Goal: Information Seeking & Learning: Learn about a topic

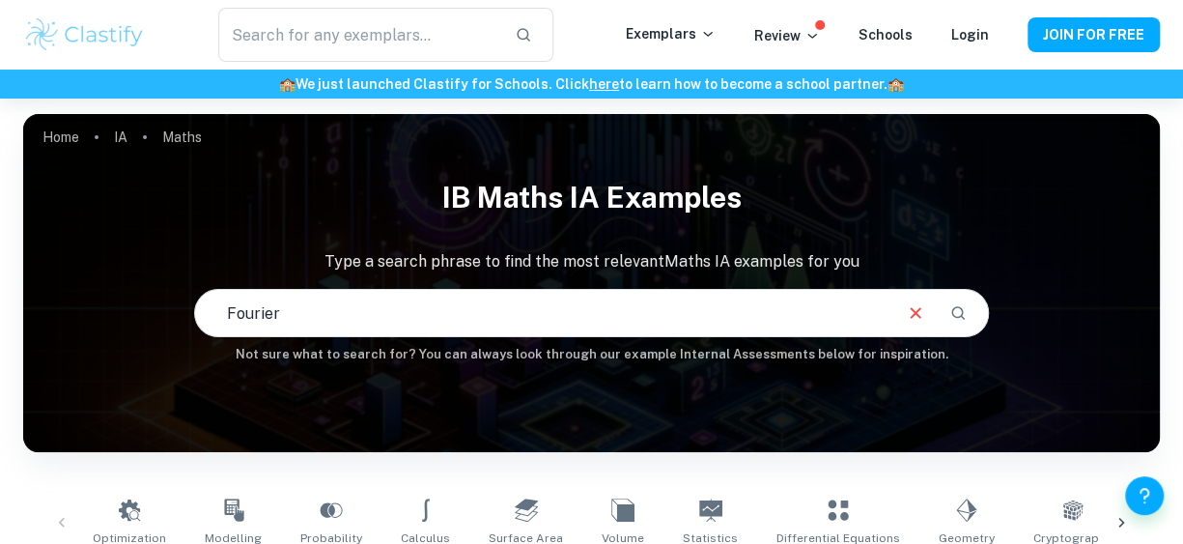
click at [315, 314] on input "Fourier" at bounding box center [542, 313] width 695 height 54
type input "Fourier transform"
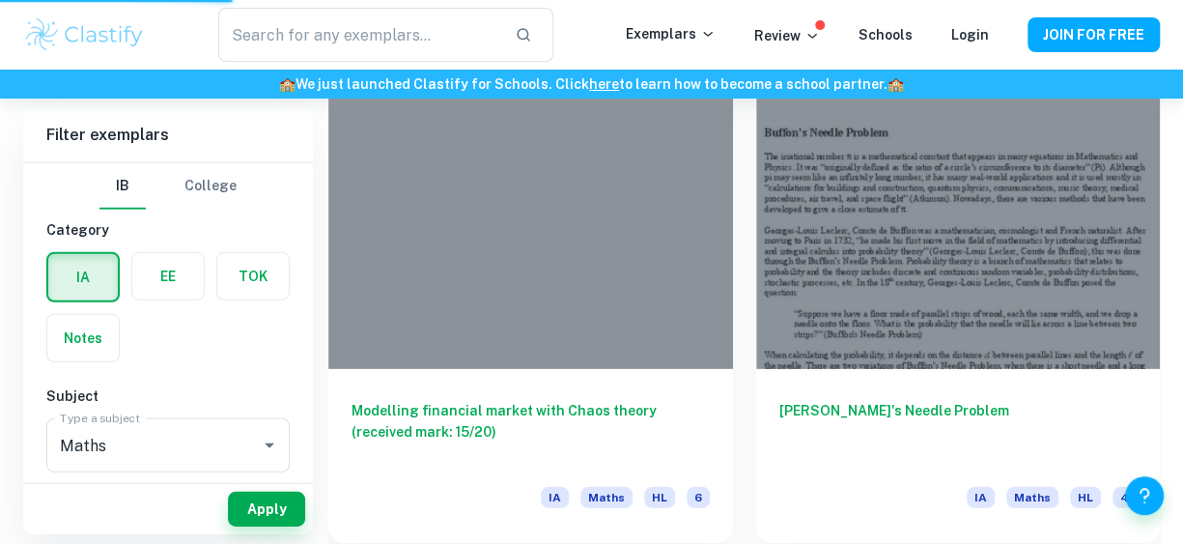
scroll to position [2585, 0]
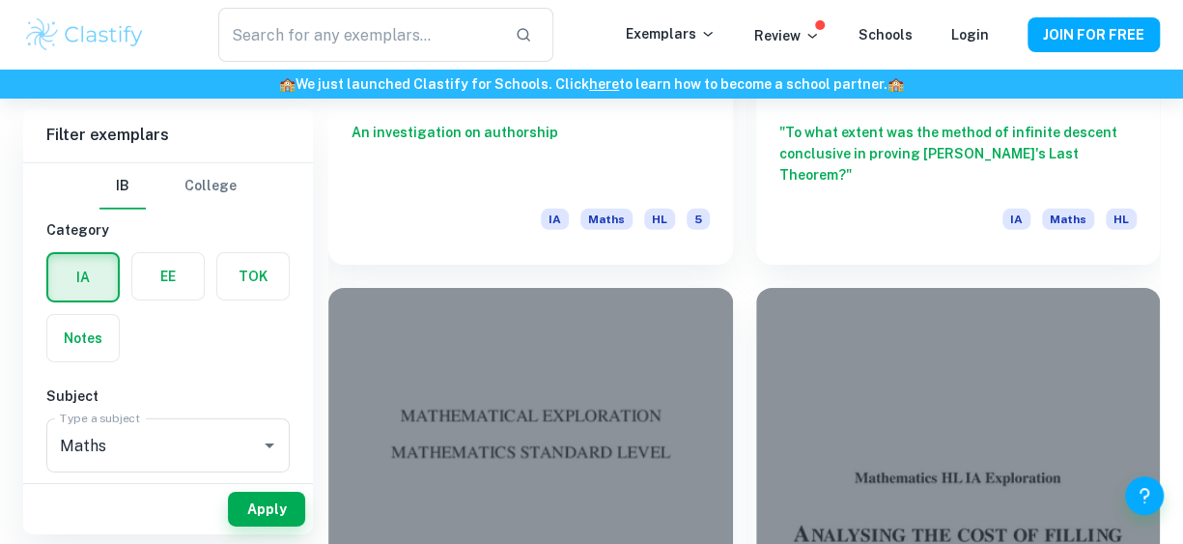
scroll to position [2627, 0]
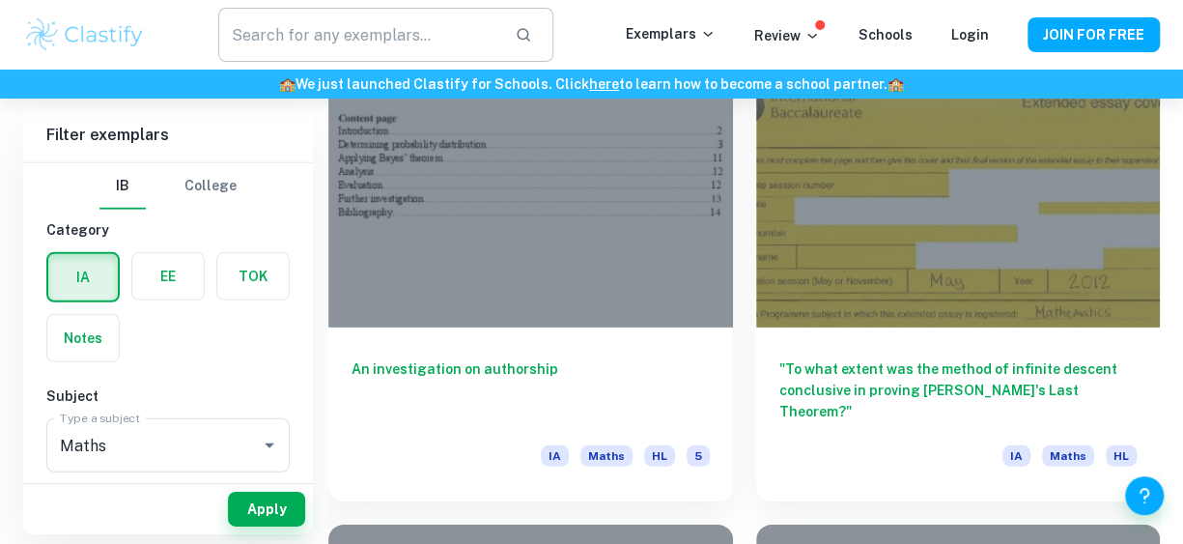
click at [409, 11] on input "text" at bounding box center [359, 35] width 282 height 54
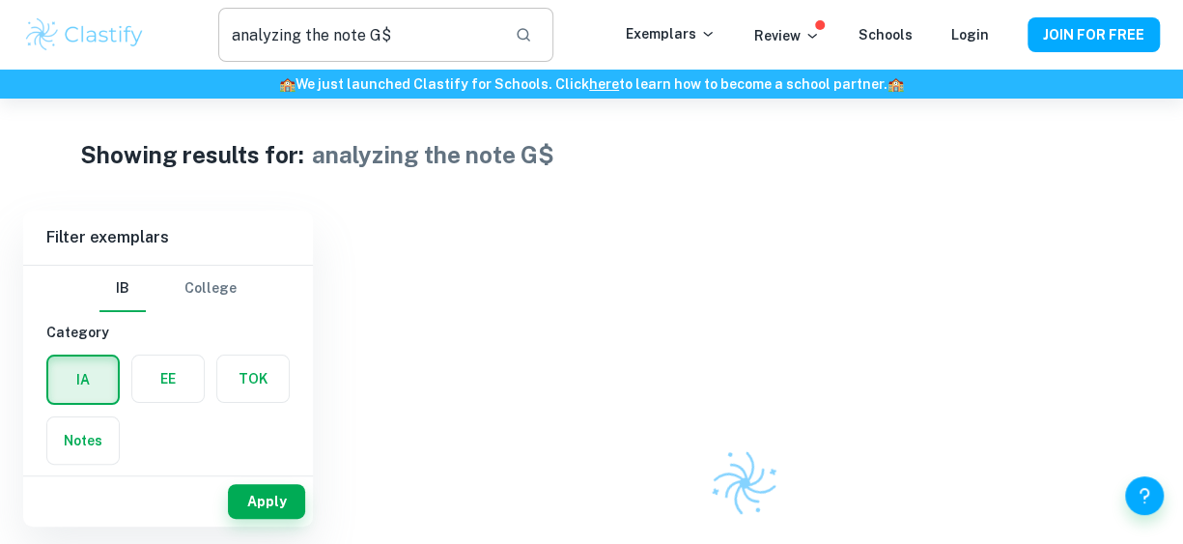
click at [409, 11] on input "analyzing the note G$" at bounding box center [359, 35] width 282 height 54
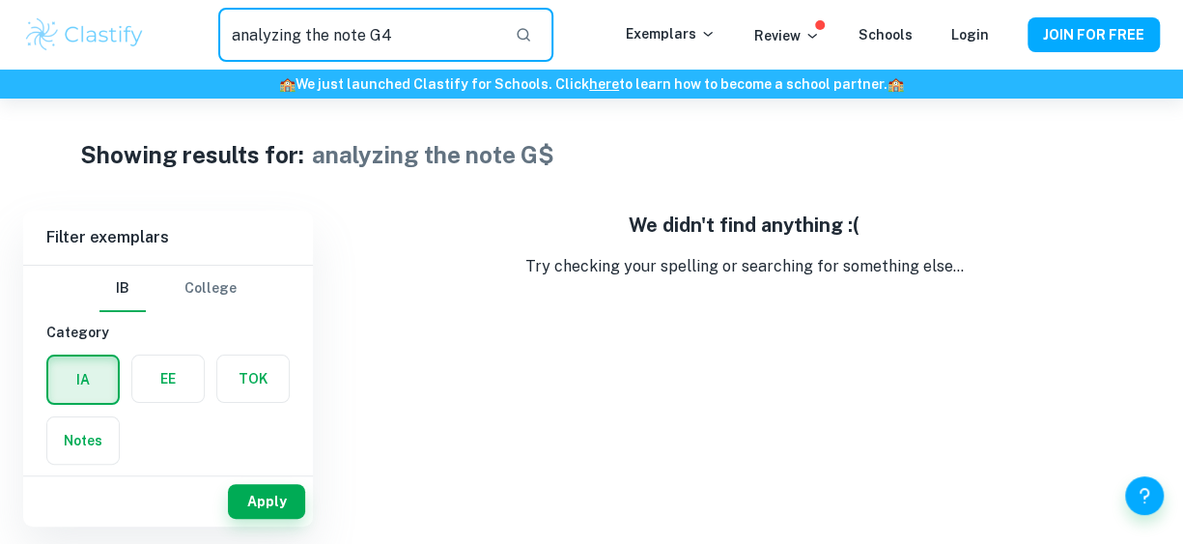
type input "analyzing the note G4"
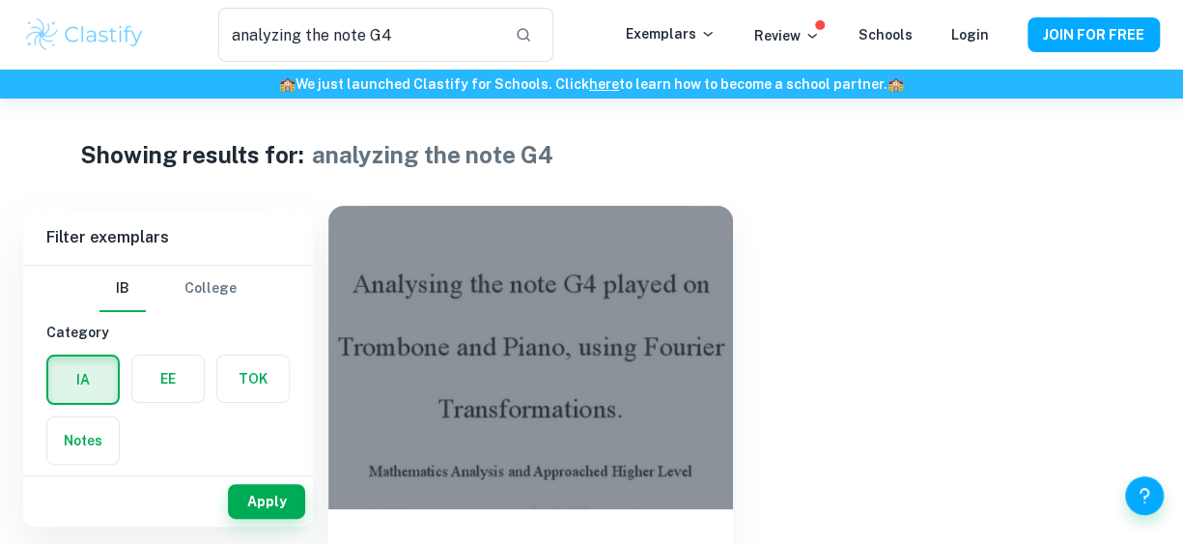
click at [606, 274] on div at bounding box center [530, 357] width 405 height 303
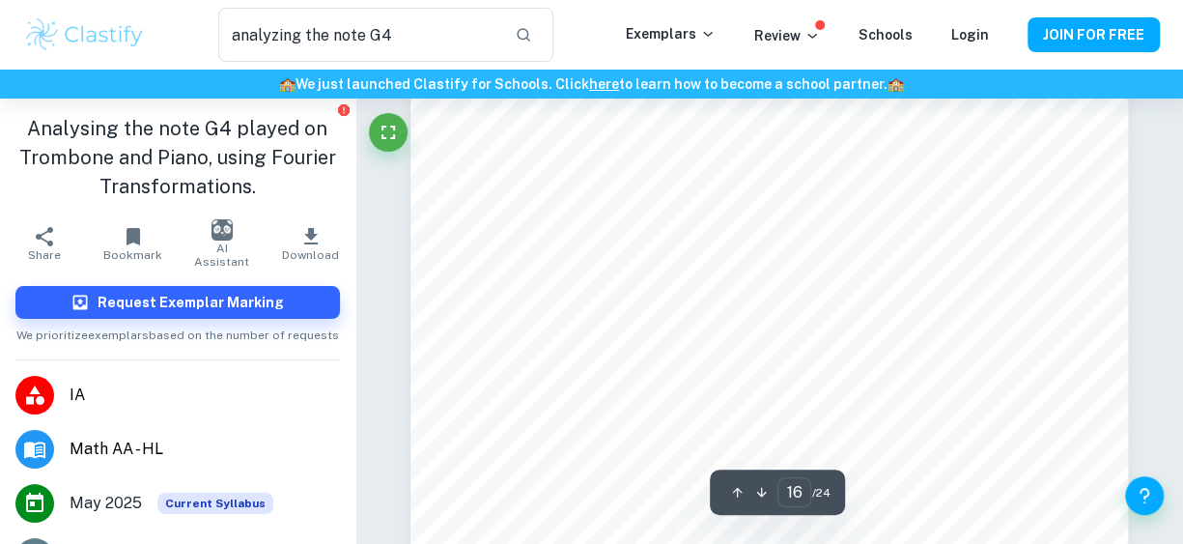
scroll to position [16298, 0]
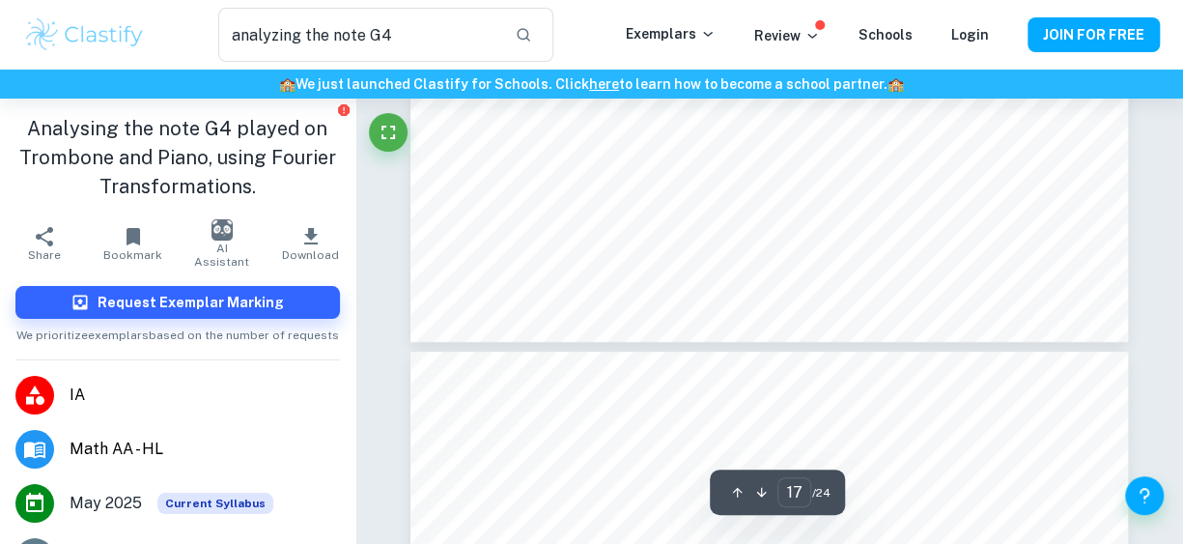
type input "18"
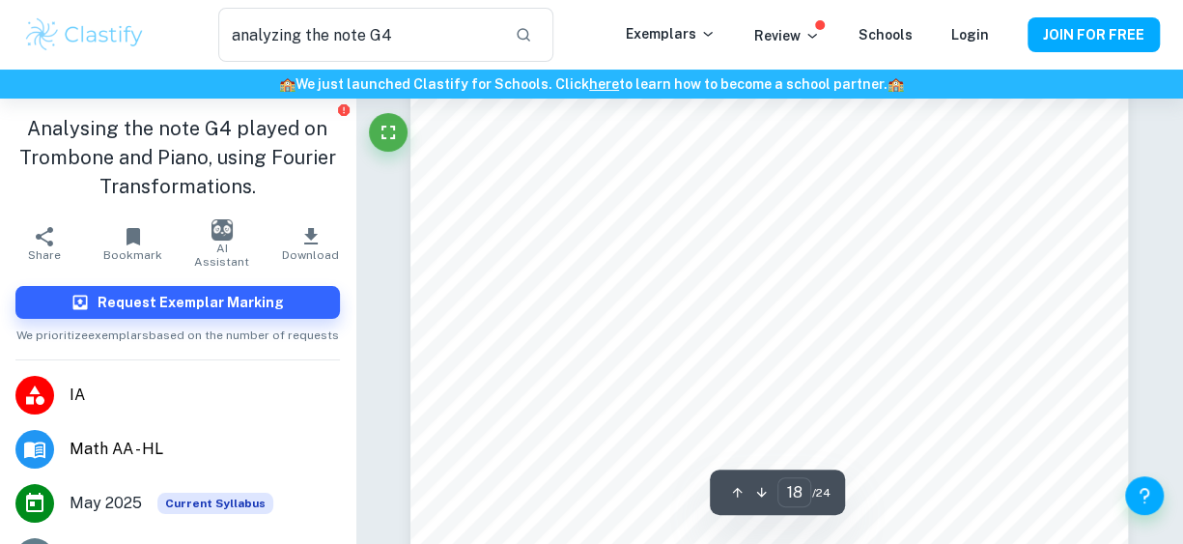
scroll to position [18230, 0]
